Goal: Complete application form: Complete application form

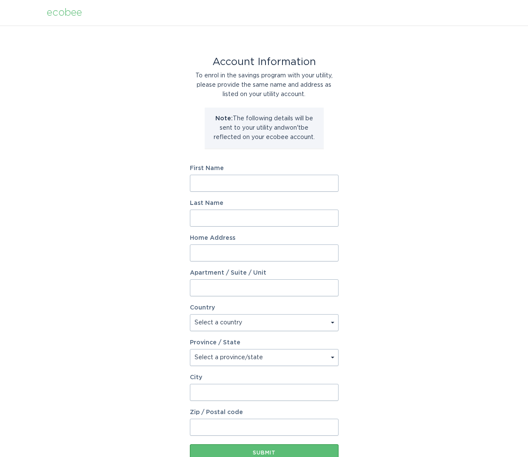
click at [240, 186] on input "First Name" at bounding box center [264, 183] width 149 height 17
click at [239, 187] on input "First Name" at bounding box center [264, 183] width 149 height 17
type input "[PERSON_NAME]"
type input "317 [PERSON_NAME][GEOGRAPHIC_DATA]"
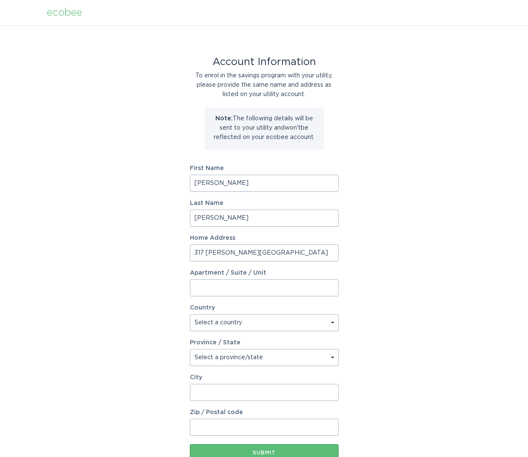
type input "Boerne"
type input "78006"
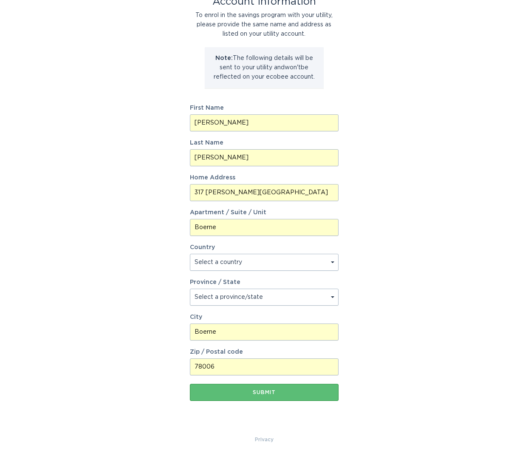
scroll to position [60, 0]
select select "US"
select select "[GEOGRAPHIC_DATA]"
drag, startPoint x: 228, startPoint y: 192, endPoint x: 179, endPoint y: 187, distance: 49.2
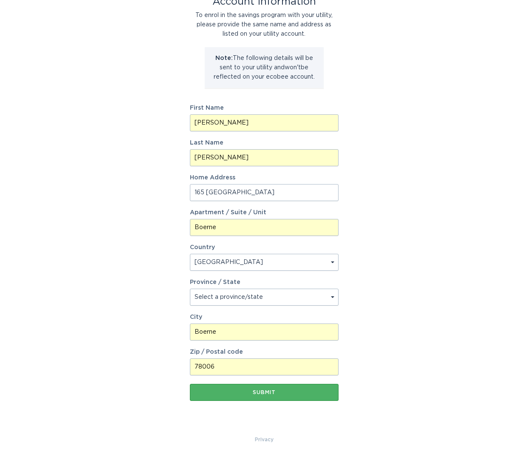
type input "165 [GEOGRAPHIC_DATA]"
drag, startPoint x: 279, startPoint y: 394, endPoint x: 290, endPoint y: 397, distance: 11.2
click at [279, 394] on div "Submit" at bounding box center [264, 392] width 140 height 5
